Goal: Find specific page/section: Find specific page/section

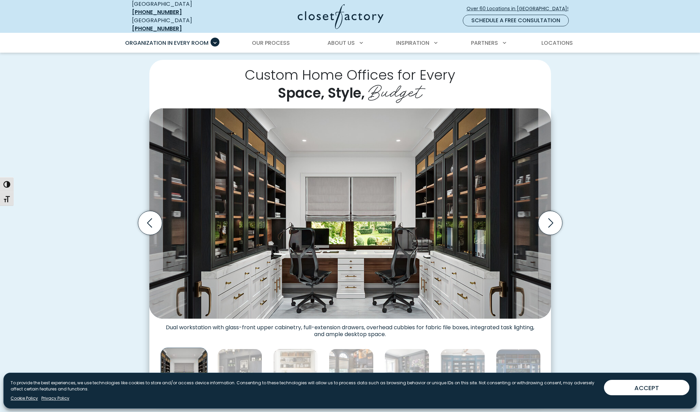
scroll to position [161, 0]
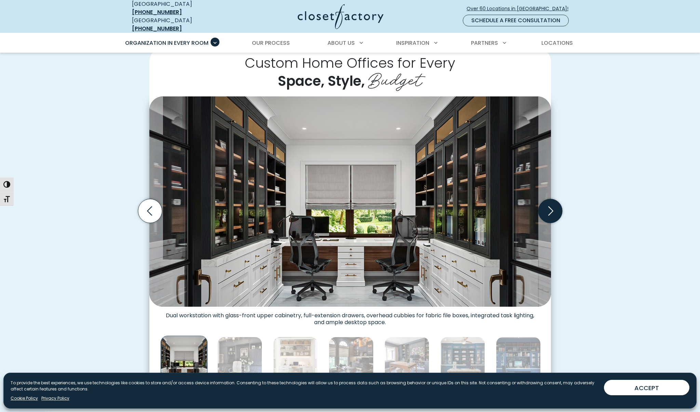
click at [550, 204] on icon "Next slide" at bounding box center [550, 211] width 24 height 24
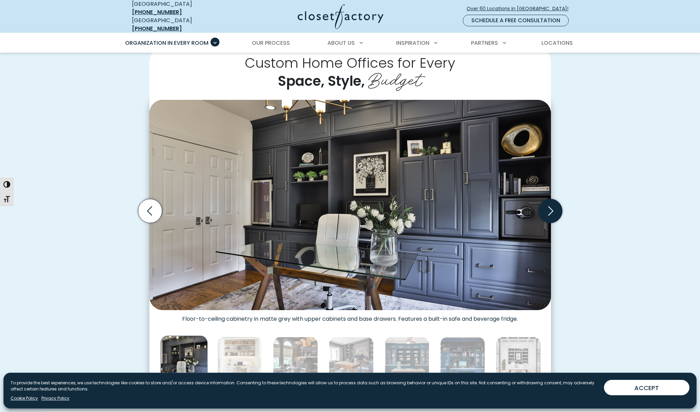
click at [550, 204] on icon "Next slide" at bounding box center [550, 211] width 24 height 24
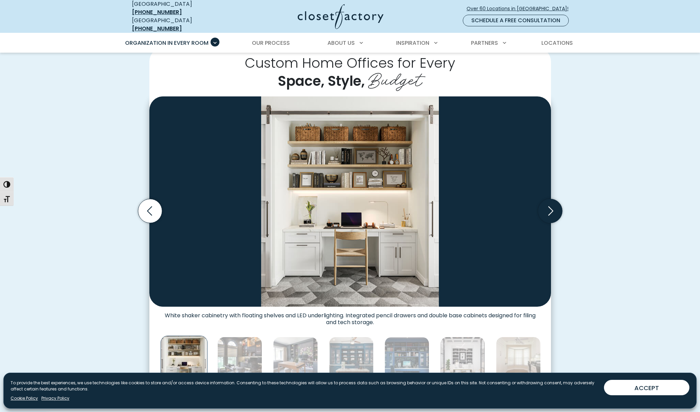
click at [550, 204] on icon "Next slide" at bounding box center [550, 211] width 24 height 24
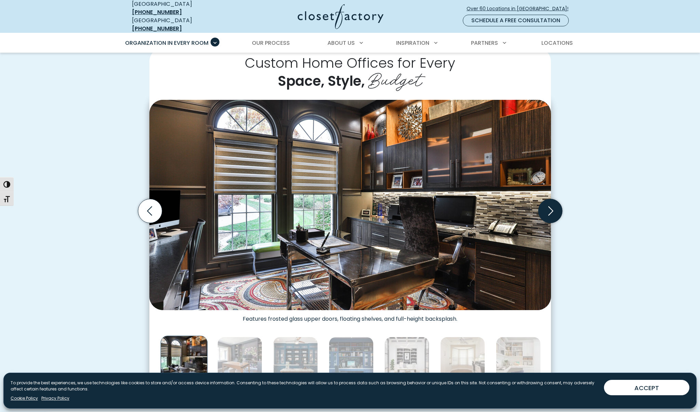
click at [550, 204] on icon "Next slide" at bounding box center [550, 211] width 24 height 24
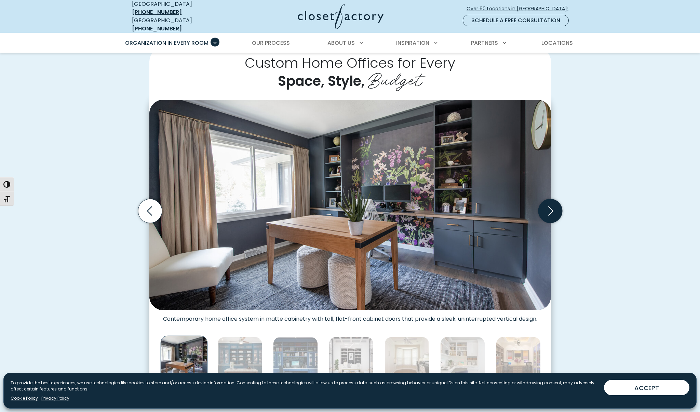
click at [550, 204] on icon "Next slide" at bounding box center [550, 211] width 24 height 24
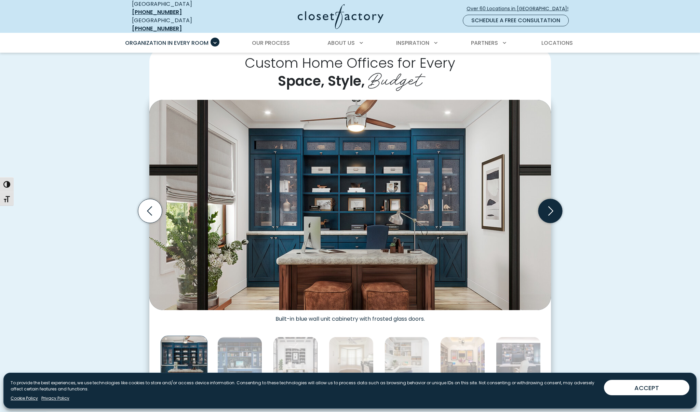
click at [550, 204] on icon "Next slide" at bounding box center [550, 211] width 24 height 24
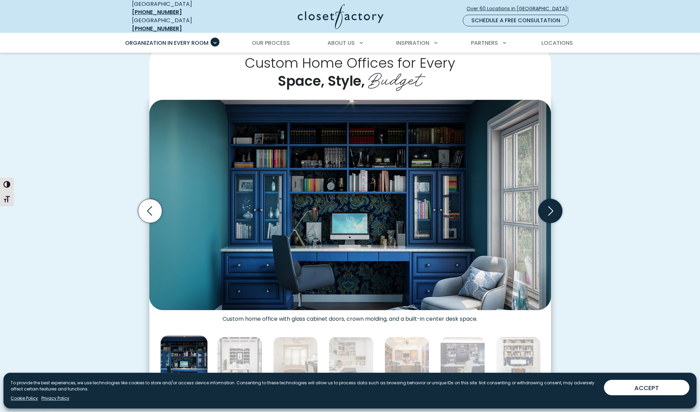
click at [550, 204] on icon "Next slide" at bounding box center [550, 211] width 24 height 24
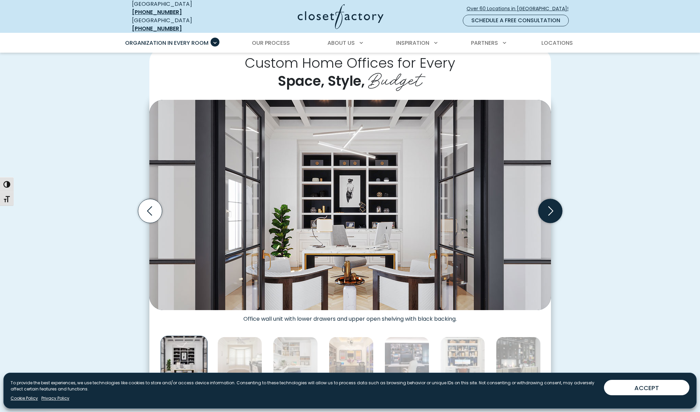
click at [550, 204] on icon "Next slide" at bounding box center [550, 211] width 24 height 24
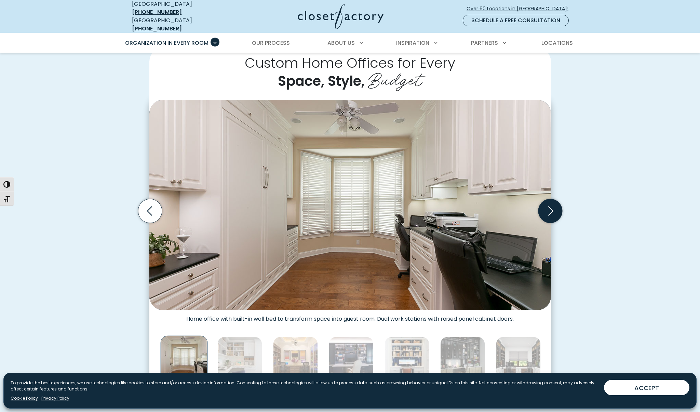
click at [550, 204] on icon "Next slide" at bounding box center [550, 211] width 24 height 24
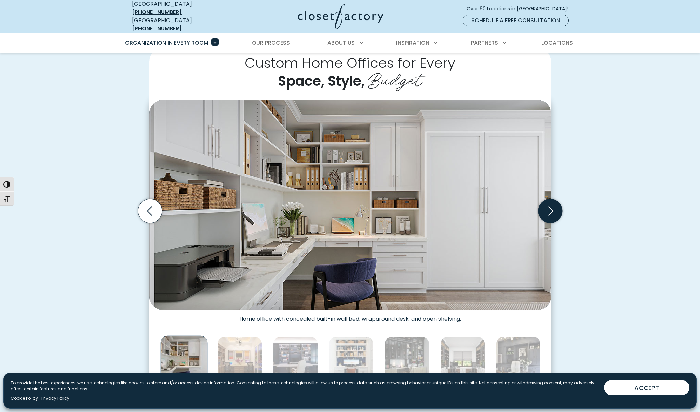
click at [551, 206] on icon "Next slide" at bounding box center [550, 210] width 5 height 9
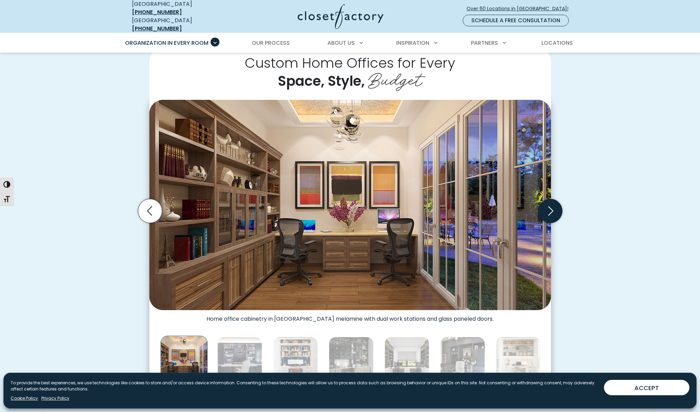
click at [551, 206] on icon "Next slide" at bounding box center [550, 210] width 5 height 9
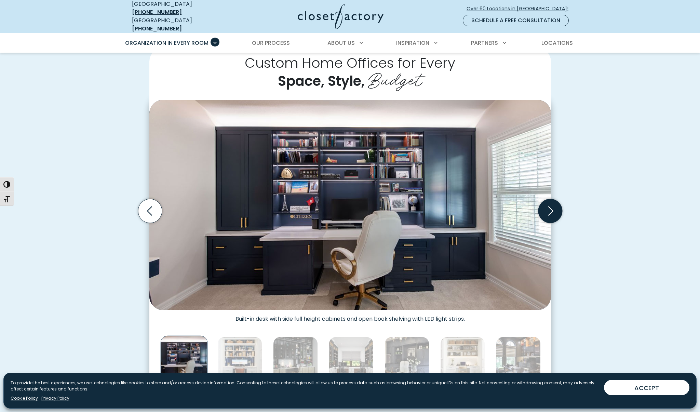
click at [551, 206] on icon "Next slide" at bounding box center [550, 210] width 5 height 9
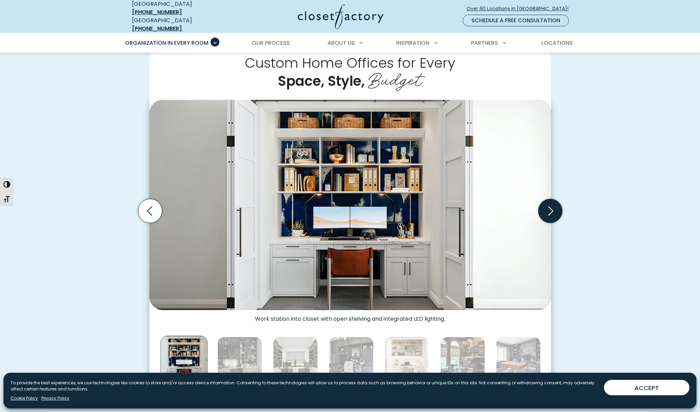
click at [551, 206] on icon "Next slide" at bounding box center [550, 210] width 5 height 9
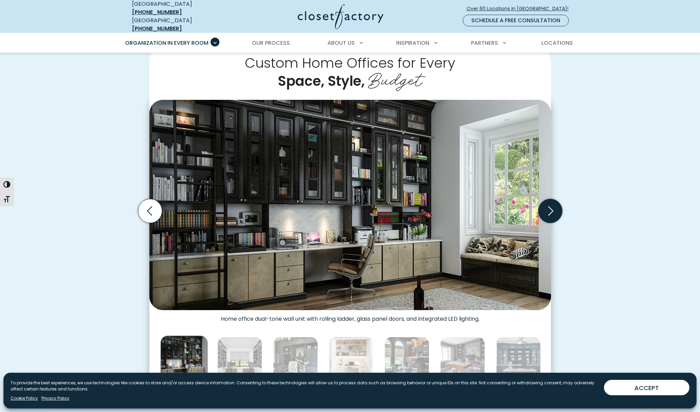
click at [551, 206] on icon "Next slide" at bounding box center [550, 210] width 5 height 9
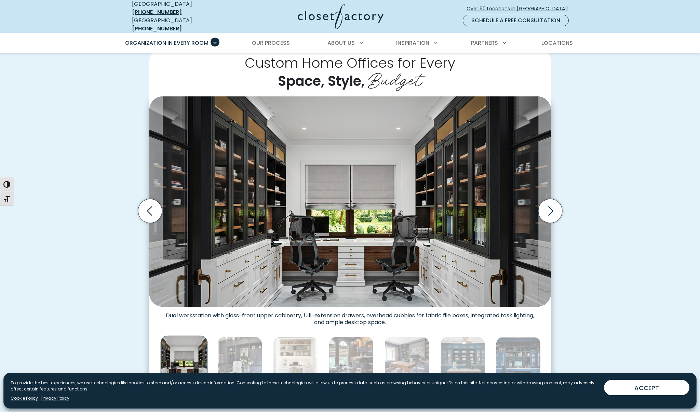
click at [368, 218] on img "Thumbnail Gallery" at bounding box center [349, 201] width 401 height 210
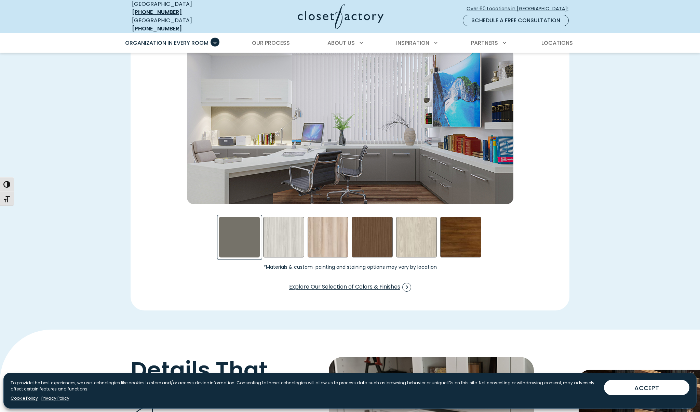
scroll to position [993, 0]
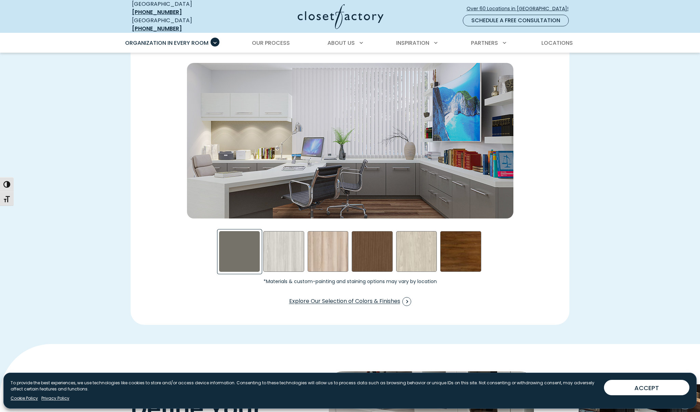
click at [332, 167] on img "Swatch Grid" at bounding box center [350, 140] width 326 height 155
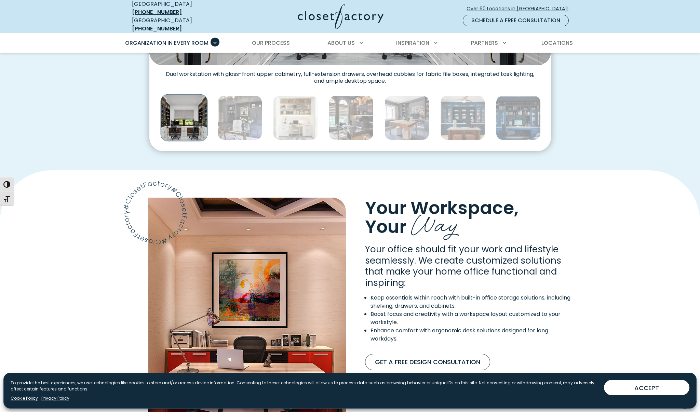
scroll to position [0, 0]
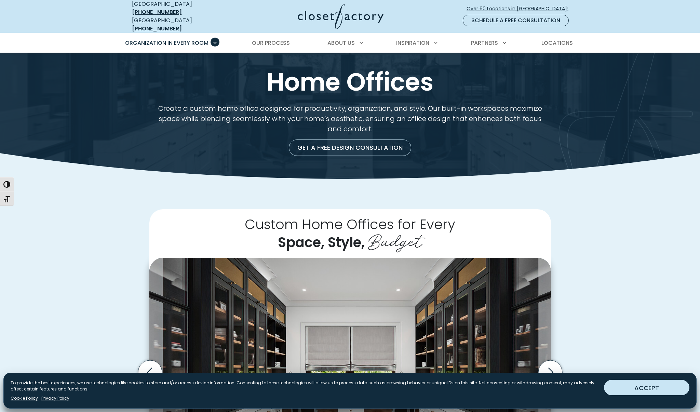
click at [646, 385] on button "ACCEPT" at bounding box center [646, 387] width 85 height 15
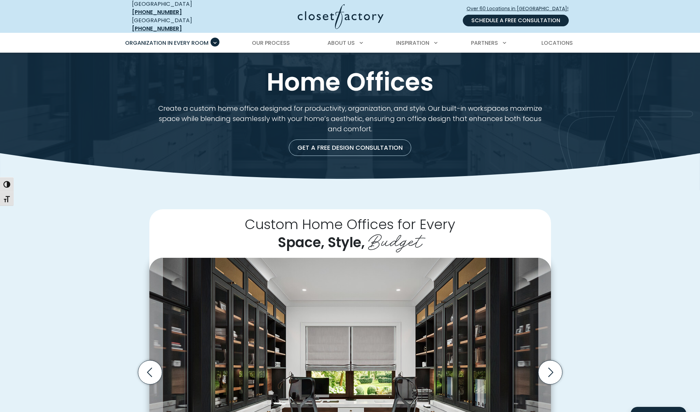
click at [520, 20] on link "Schedule a Free Consultation" at bounding box center [516, 21] width 106 height 12
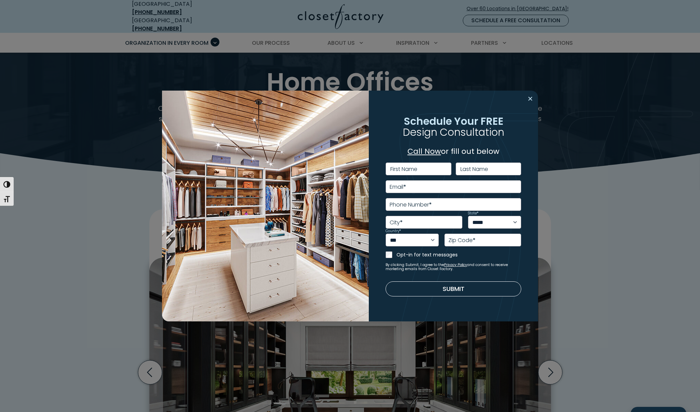
click at [532, 97] on button "Close modal" at bounding box center [530, 98] width 10 height 11
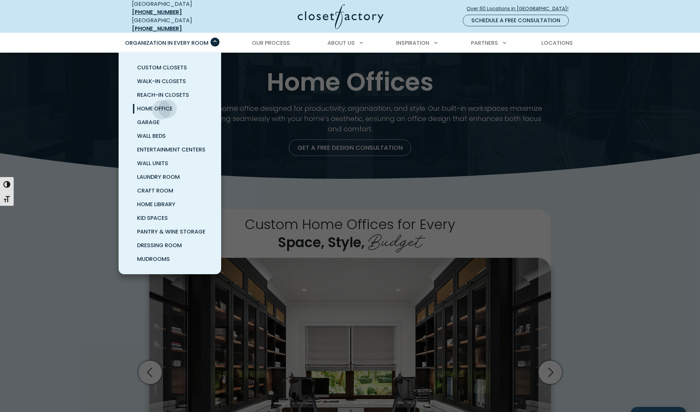
click at [161, 105] on span "Home Office" at bounding box center [155, 109] width 36 height 8
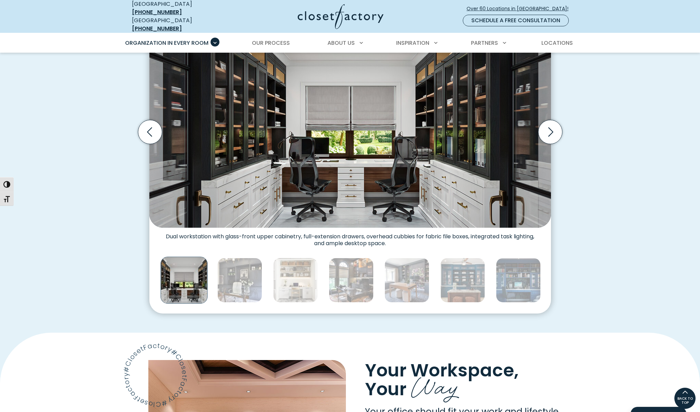
scroll to position [238, 0]
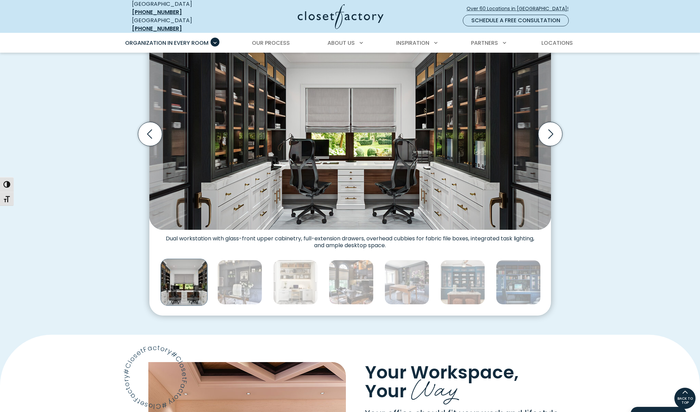
click at [338, 172] on img "Thumbnail Gallery" at bounding box center [349, 124] width 401 height 210
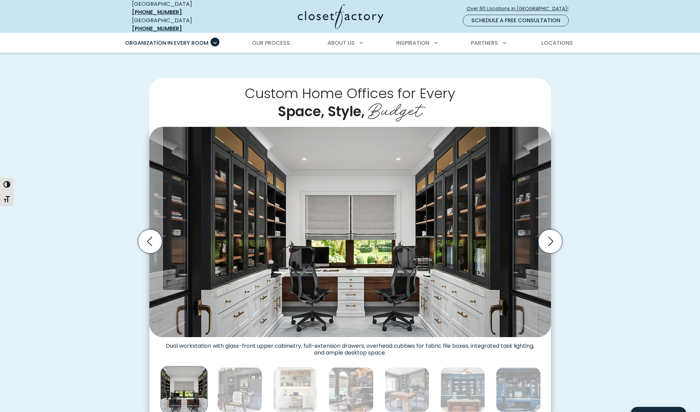
scroll to position [0, 0]
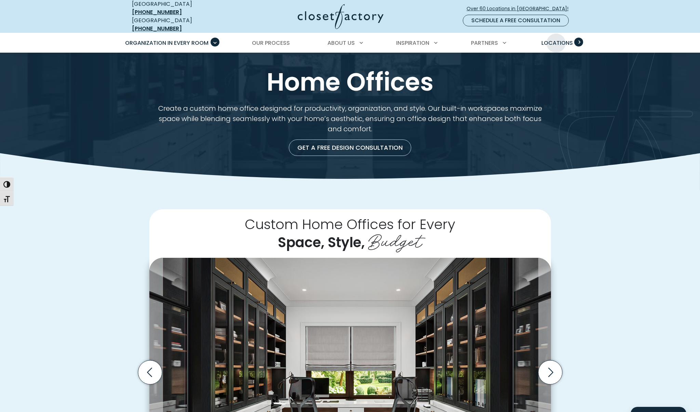
click at [556, 39] on span "Locations" at bounding box center [556, 43] width 31 height 8
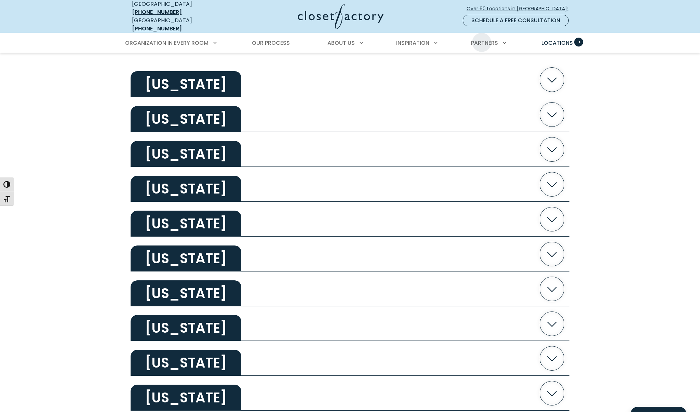
scroll to position [265, 0]
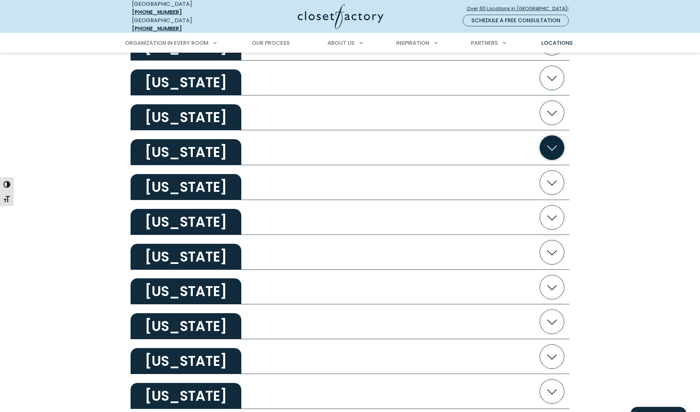
click at [555, 143] on icon "button" at bounding box center [552, 147] width 24 height 24
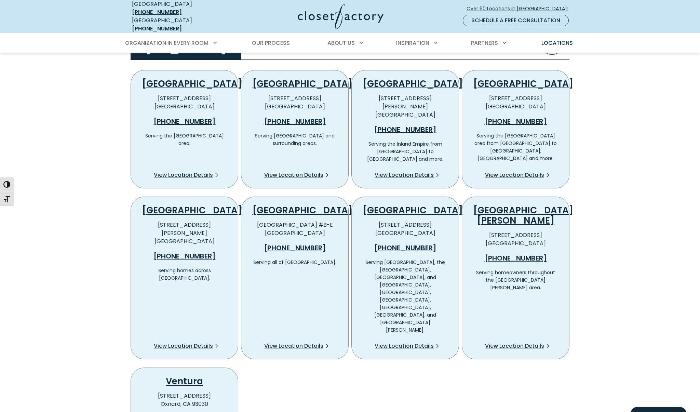
scroll to position [371, 0]
click at [520, 204] on link "San Jose" at bounding box center [523, 215] width 100 height 23
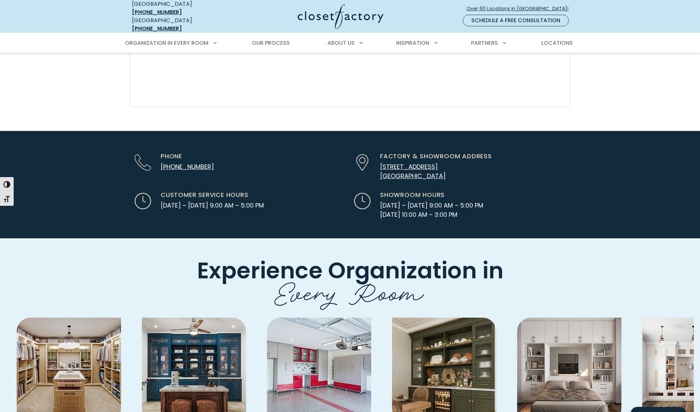
scroll to position [1620, 0]
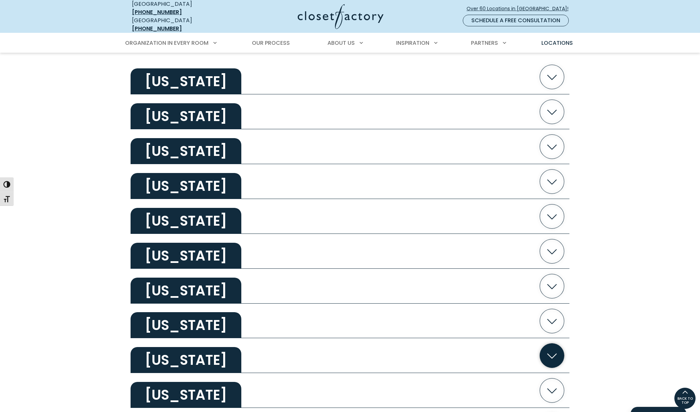
scroll to position [219, 0]
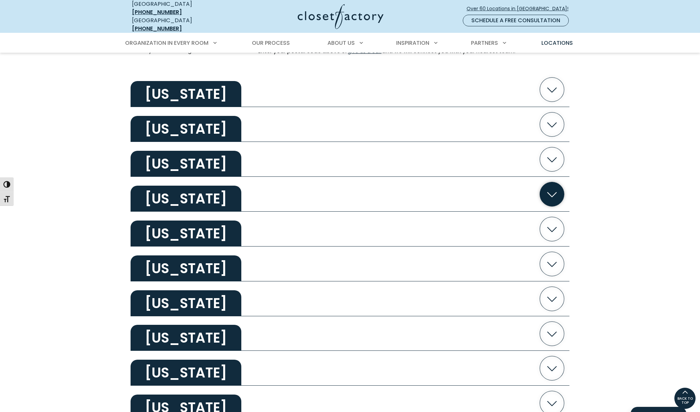
click at [540, 186] on icon "button" at bounding box center [552, 194] width 24 height 24
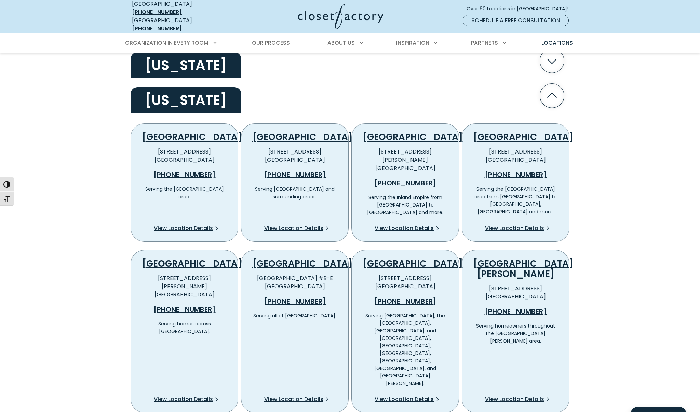
scroll to position [318, 0]
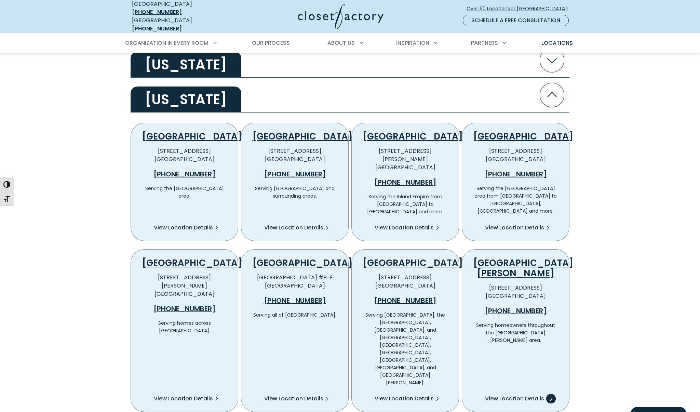
click at [512, 394] on span "View Location Details" at bounding box center [514, 398] width 59 height 8
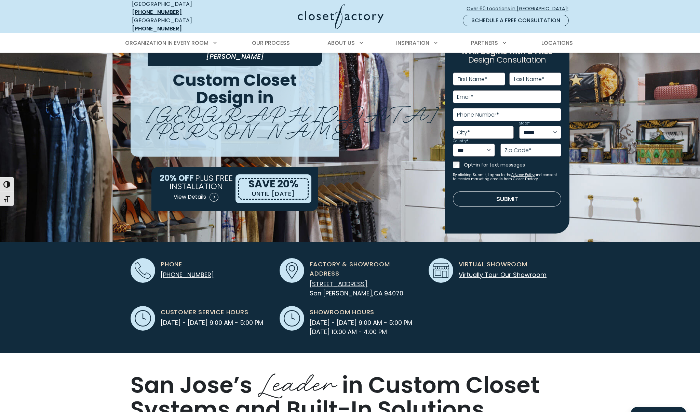
scroll to position [33, 0]
click at [519, 270] on link "Virtually Tour Our Showroom" at bounding box center [502, 274] width 88 height 9
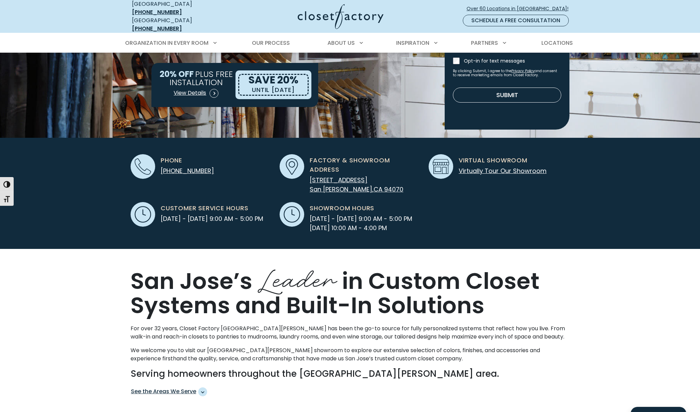
scroll to position [0, 0]
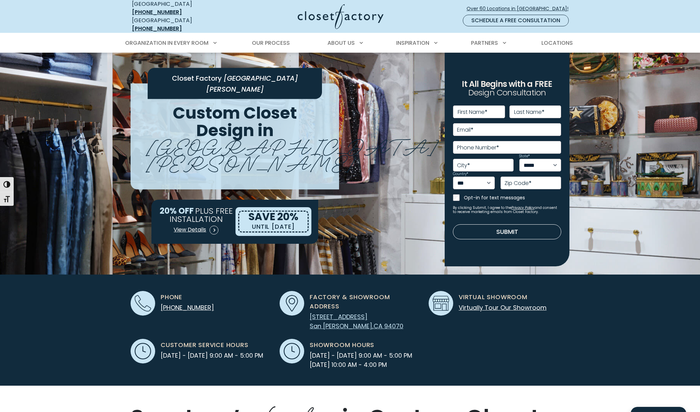
click at [362, 312] on span "[STREET_ADDRESS]" at bounding box center [339, 316] width 58 height 9
click at [263, 39] on span "Our Process" at bounding box center [271, 43] width 38 height 8
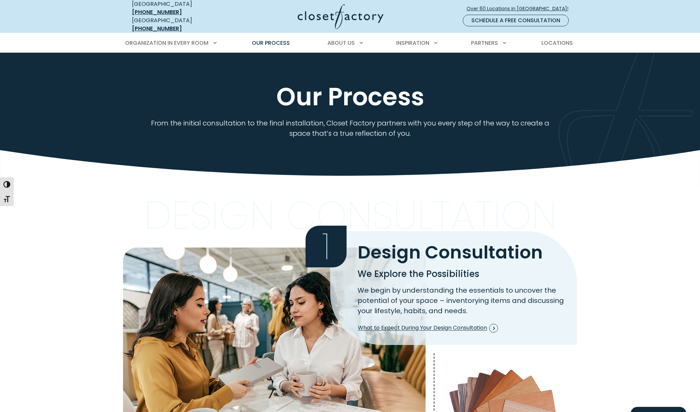
click at [441, 153] on div "Our Process From the initial consultation to the final installation, Closet Fac…" at bounding box center [350, 108] width 700 height 111
